Goal: Check status

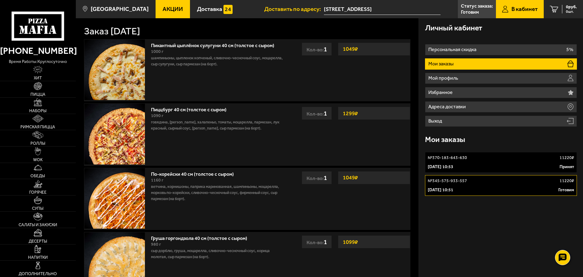
type input "[STREET_ADDRESS]"
click at [484, 181] on div "№ 345-575-933-557 11220 ₽" at bounding box center [500, 181] width 146 height 6
click at [524, 188] on div "2 сентября 2025 г. 10:51 Готовим" at bounding box center [500, 190] width 146 height 6
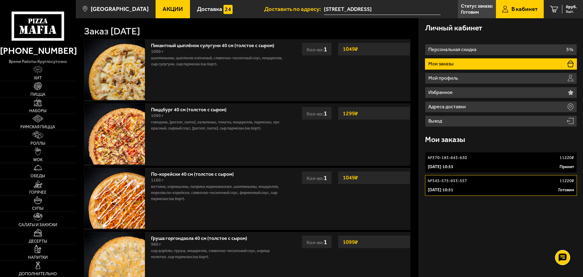
click at [524, 188] on div "2 сентября 2025 г. 10:51 Готовим" at bounding box center [500, 190] width 146 height 6
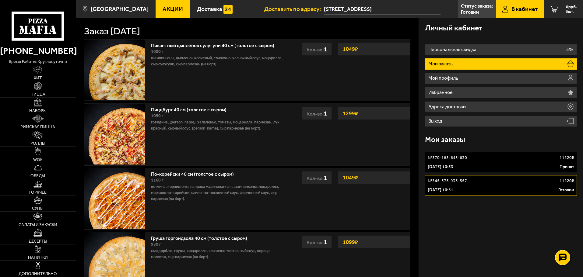
click at [524, 188] on div "2 сентября 2025 г. 10:51 Готовим" at bounding box center [500, 190] width 146 height 6
click at [425, 175] on link "№ 345-575-933-557 11220 ₽ 2 сентября 2025 г. 10:51 Готовим" at bounding box center [501, 185] width 152 height 21
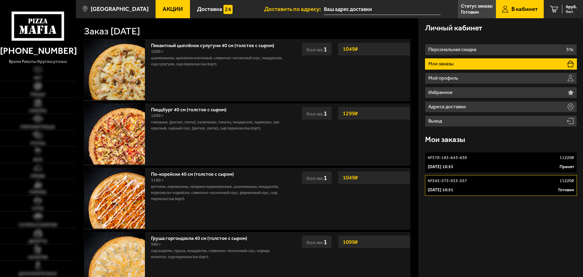
type input "[STREET_ADDRESS]"
